Goal: Information Seeking & Learning: Learn about a topic

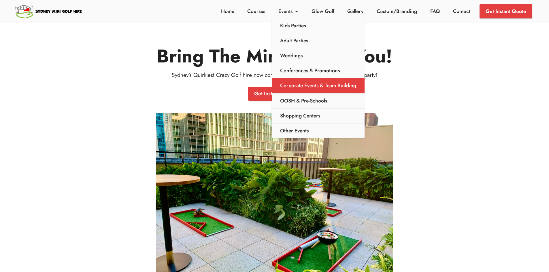
click at [318, 89] on link "Corporate Events & Team Building" at bounding box center [318, 85] width 93 height 15
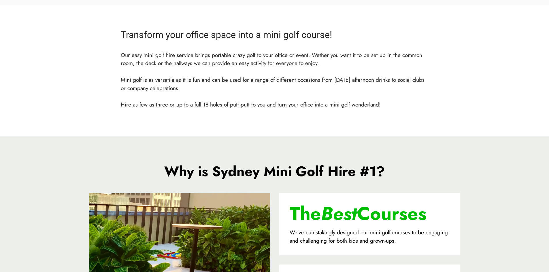
drag, startPoint x: 240, startPoint y: 60, endPoint x: 403, endPoint y: 106, distance: 169.2
click at [403, 106] on p "Our easy mini golf hire service brings portable crazy golf to your office or ev…" at bounding box center [275, 80] width 308 height 58
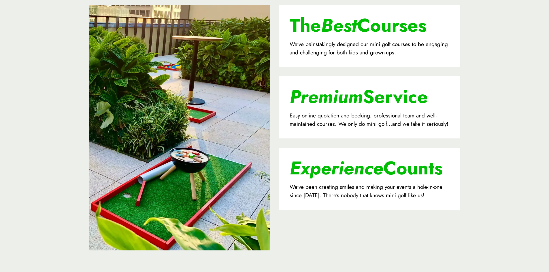
scroll to position [865, 0]
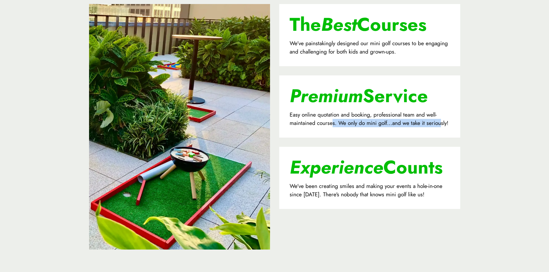
drag, startPoint x: 311, startPoint y: 120, endPoint x: 422, endPoint y: 122, distance: 111.6
click at [422, 122] on p "Easy online quotation and booking, professional team and well-maintained course…" at bounding box center [370, 119] width 160 height 17
click at [512, 176] on section "Why is Sydney Mini Golf Hire #1? The Best Courses We've painstakingly designed …" at bounding box center [274, 117] width 549 height 340
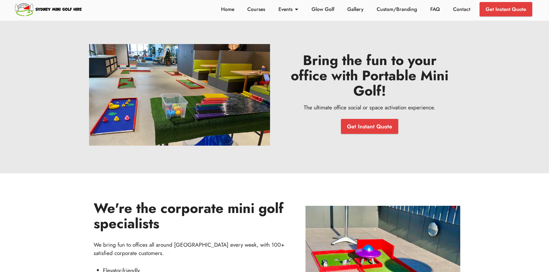
scroll to position [0, 0]
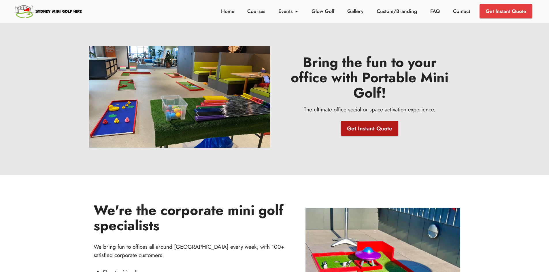
click at [372, 130] on link "Get Instant Quote" at bounding box center [369, 128] width 57 height 15
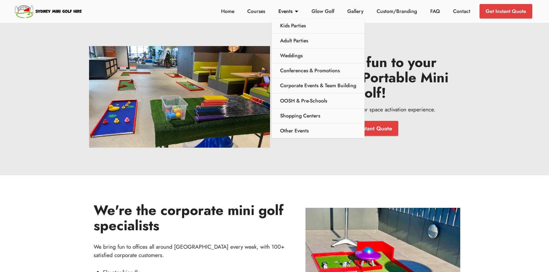
click at [288, 12] on link "Events" at bounding box center [288, 10] width 23 height 7
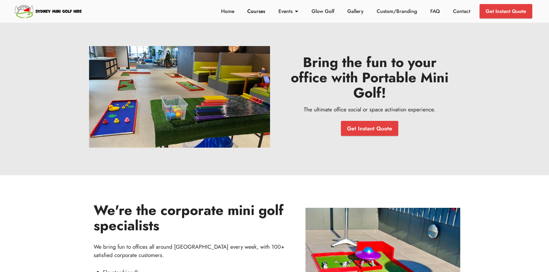
click at [258, 14] on link "Courses" at bounding box center [256, 10] width 21 height 7
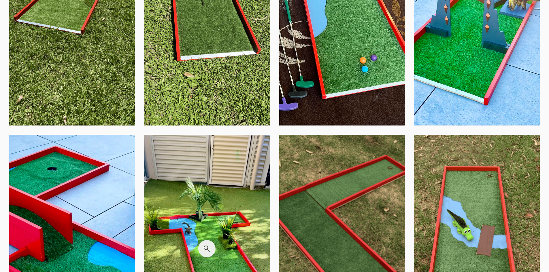
scroll to position [1425, 0]
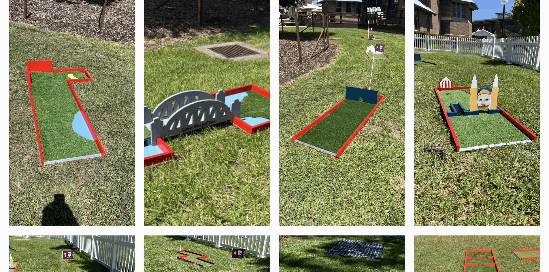
scroll to position [843, 0]
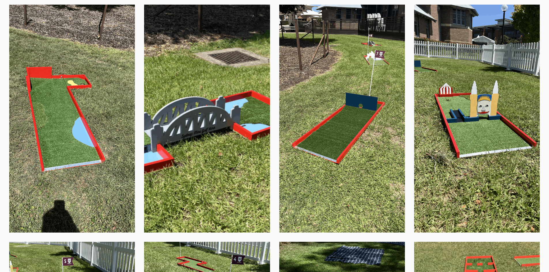
drag, startPoint x: 319, startPoint y: 99, endPoint x: 544, endPoint y: 141, distance: 228.9
click at [544, 141] on div at bounding box center [477, 119] width 135 height 228
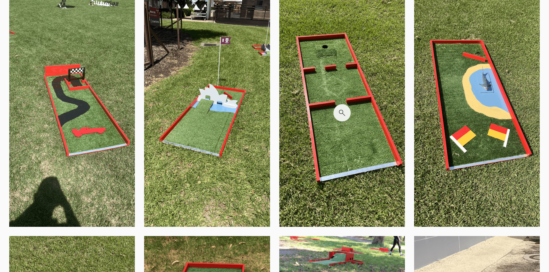
scroll to position [377, 0]
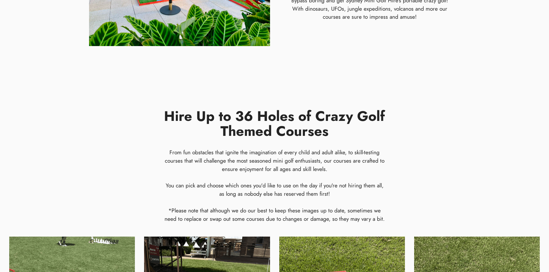
click at [478, 99] on div "Hire Up to 36 Holes of Crazy Golf Themed Courses From fun obstacles that ignite…" at bounding box center [275, 157] width 540 height 159
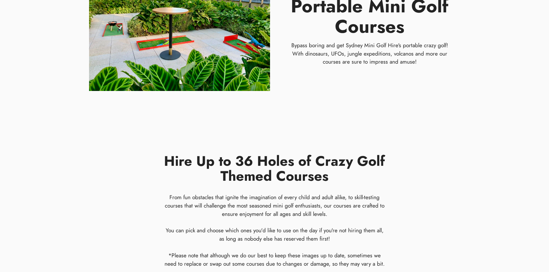
scroll to position [0, 0]
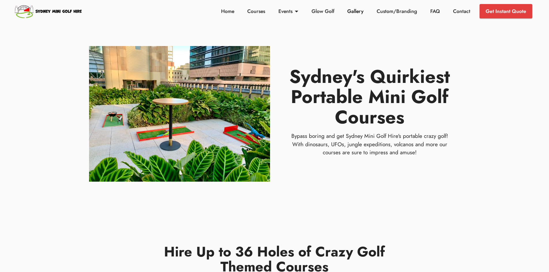
click at [359, 12] on link "Gallery" at bounding box center [355, 10] width 19 height 7
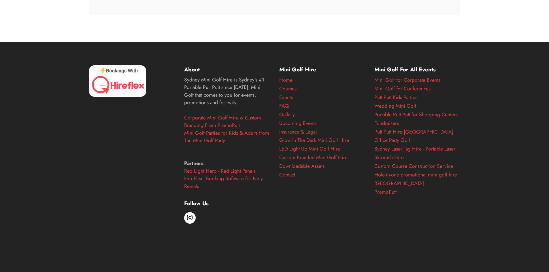
scroll to position [2609, 0]
